Goal: Communication & Community: Ask a question

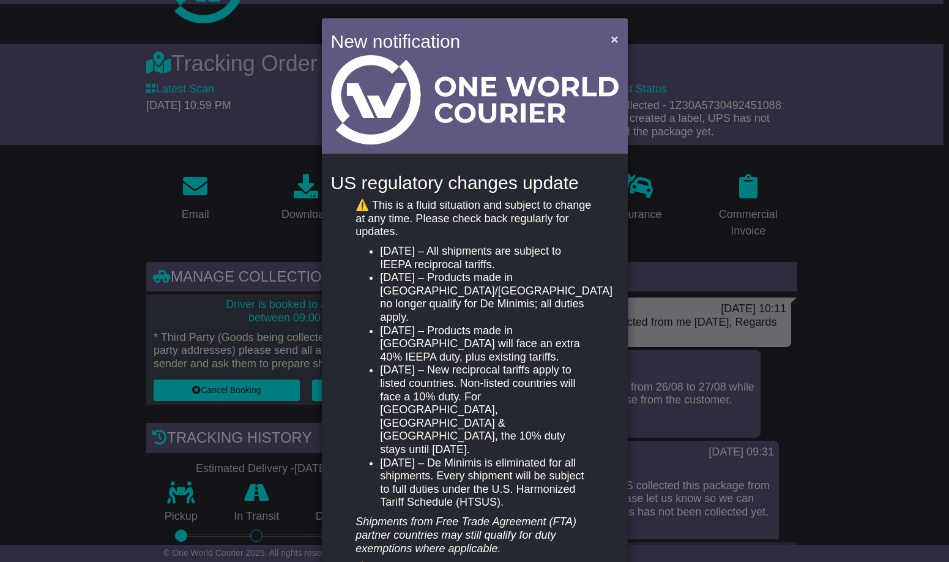
click at [611, 42] on span "×" at bounding box center [614, 39] width 7 height 14
click at [613, 40] on span "×" at bounding box center [614, 39] width 7 height 14
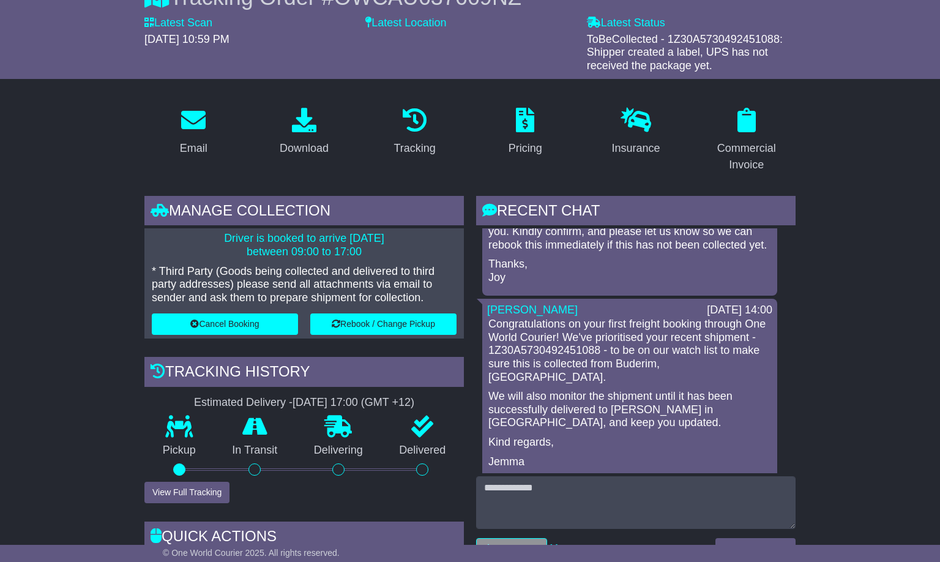
scroll to position [134, 0]
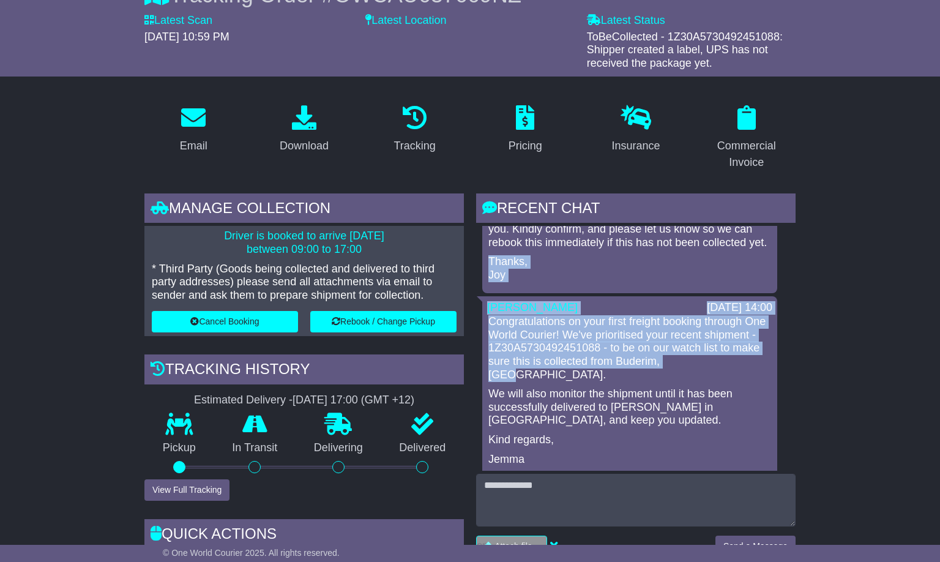
drag, startPoint x: 796, startPoint y: 361, endPoint x: 801, endPoint y: 248, distance: 112.7
click at [801, 248] on div "RECENT CHAT Loading... No messages [PERSON_NAME] [DATE] 10:11 Hi [PERSON_NAME],…" at bounding box center [636, 421] width 332 height 457
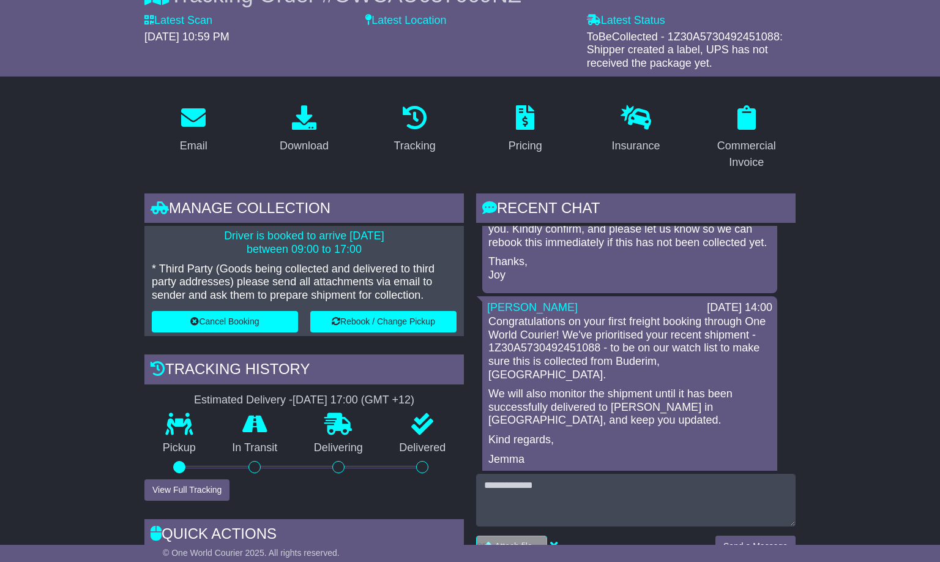
click at [789, 316] on div "[PERSON_NAME] [DATE] 10:11 Hi [PERSON_NAME], package was collected from me [DAT…" at bounding box center [636, 252] width 320 height 449
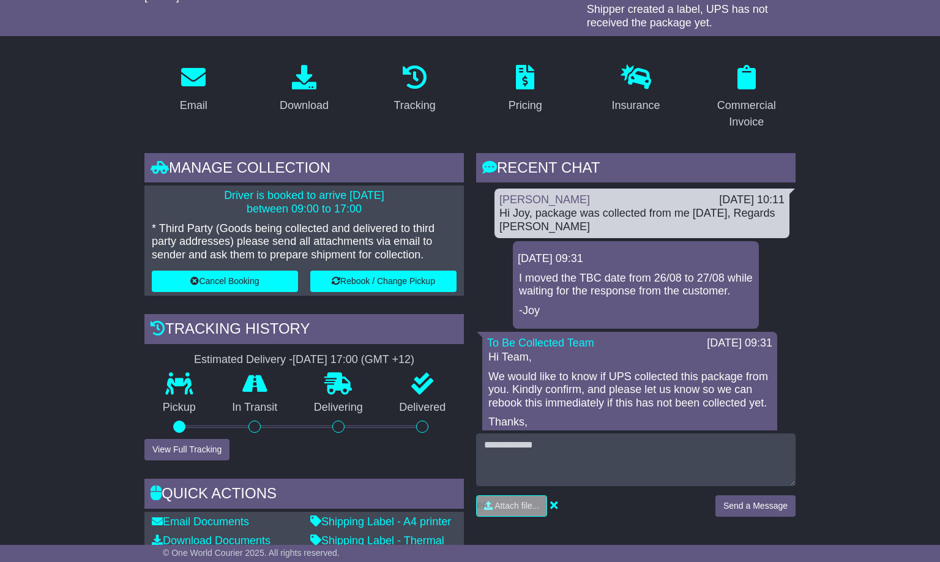
scroll to position [197, 0]
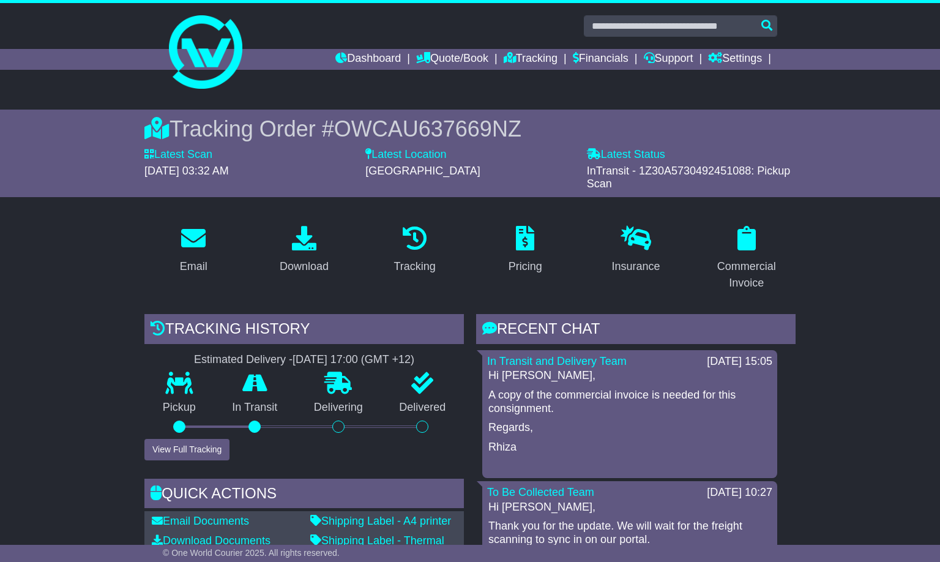
scroll to position [197, 0]
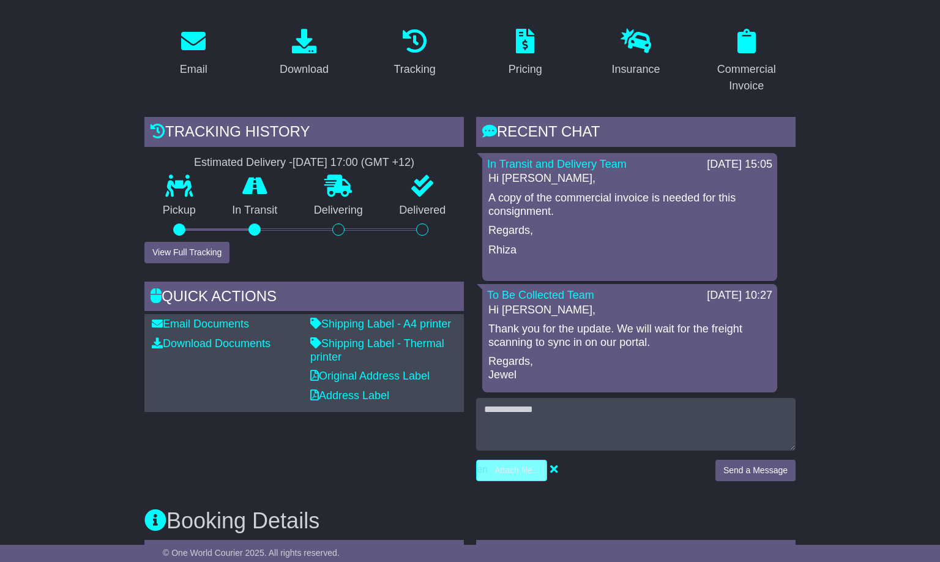
click at [508, 468] on input "file" at bounding box center [453, 470] width 185 height 20
type input "**********"
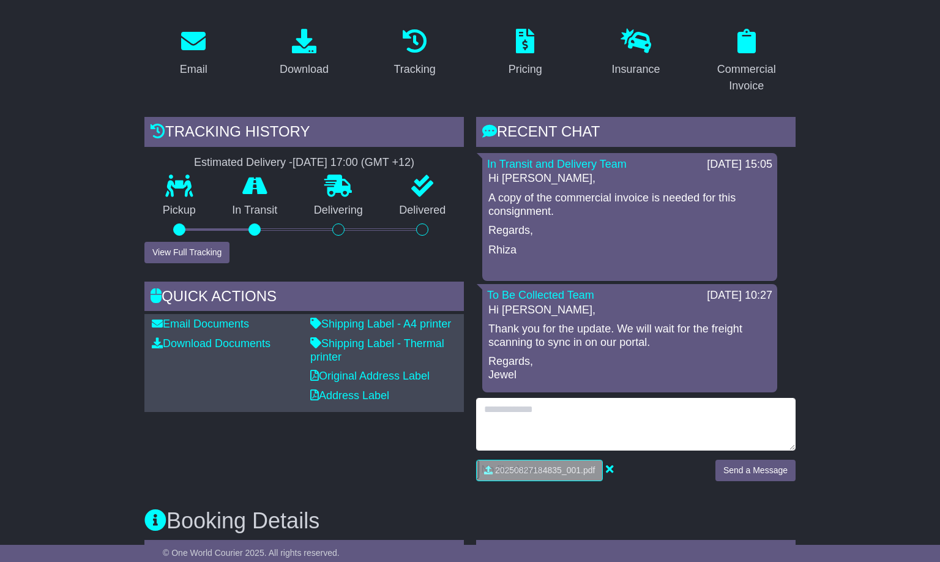
click at [525, 412] on textarea at bounding box center [636, 424] width 320 height 53
type textarea "**********"
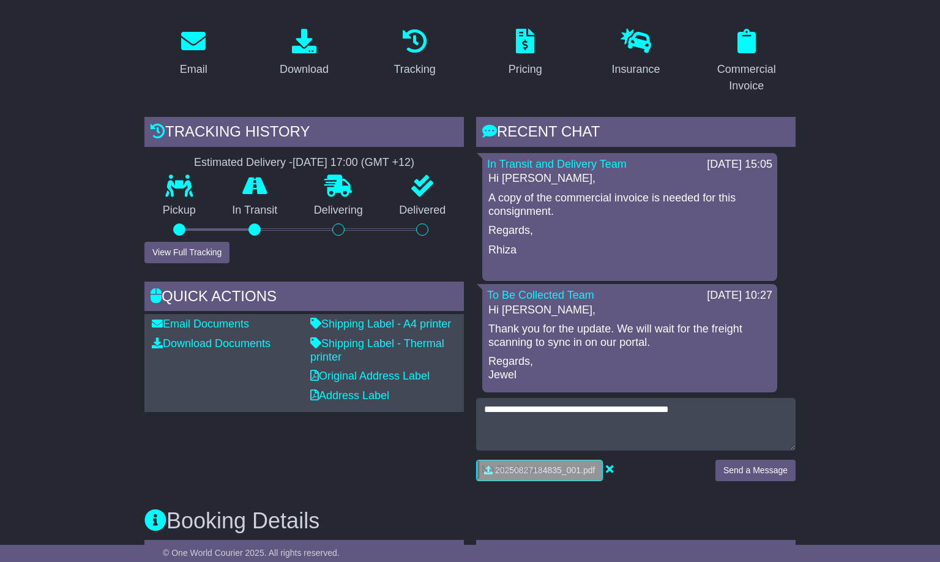
click at [751, 466] on button "Send a Message" at bounding box center [756, 470] width 80 height 21
